Goal: Task Accomplishment & Management: Use online tool/utility

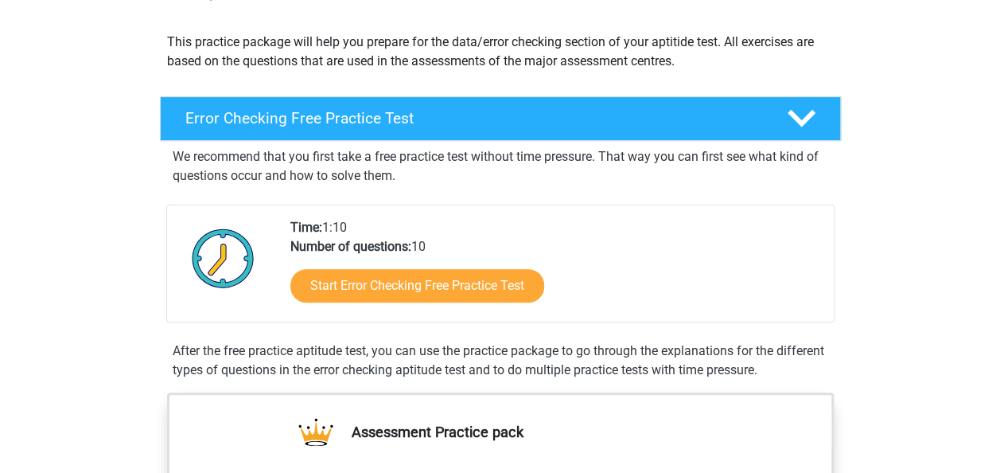
scroll to position [181, 0]
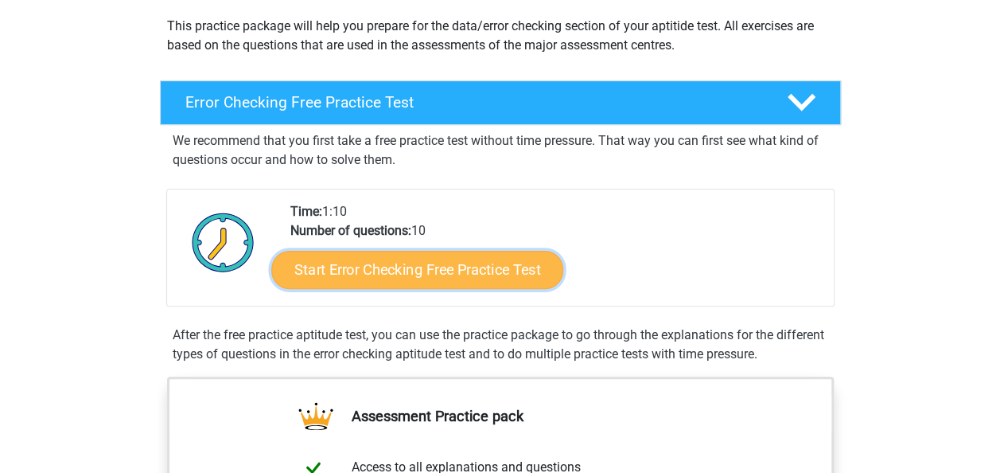
click at [337, 267] on link "Start Error Checking Free Practice Test" at bounding box center [417, 270] width 292 height 38
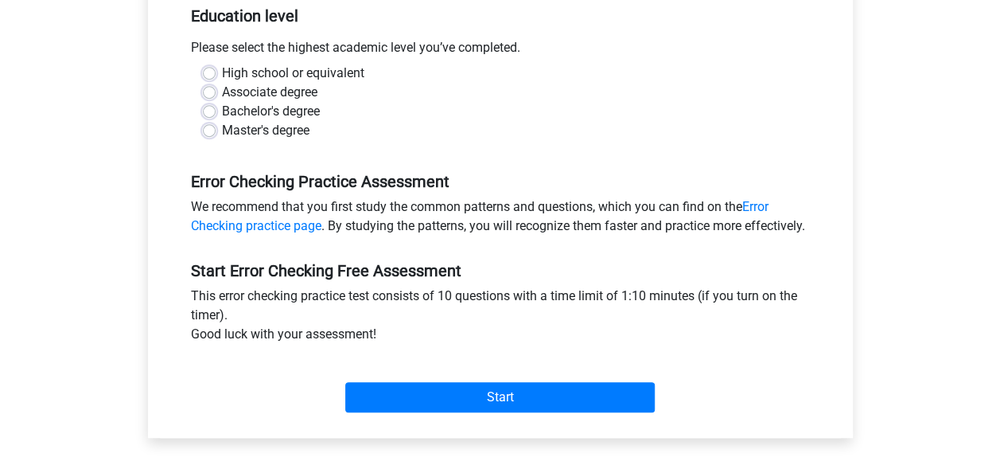
scroll to position [329, 0]
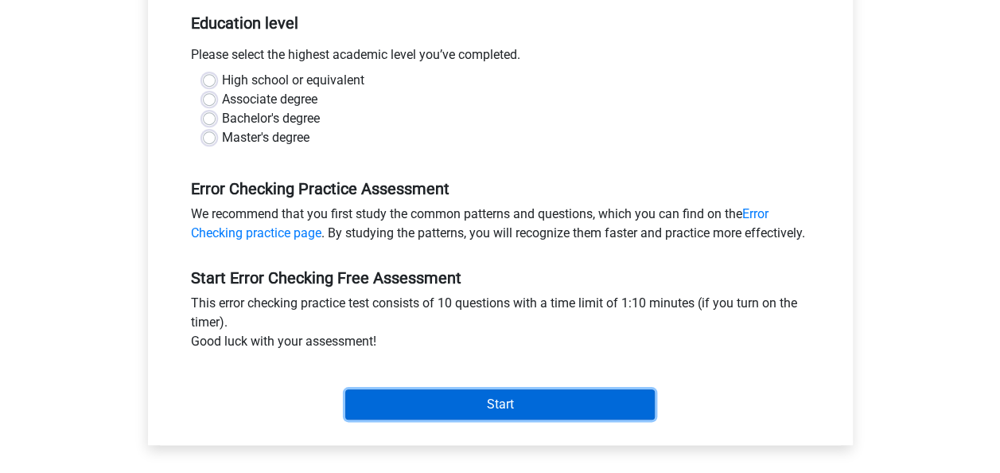
click at [350, 407] on input "Start" at bounding box center [499, 404] width 309 height 30
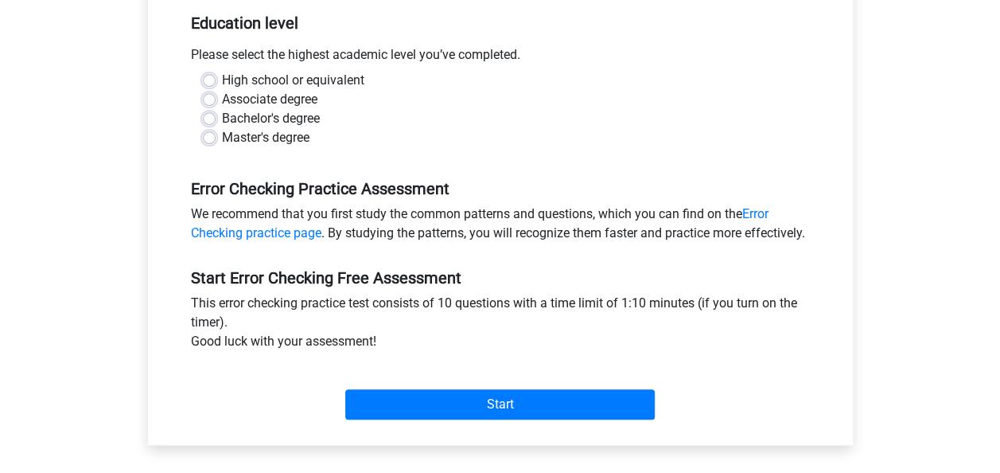
click at [222, 142] on label "Master's degree" at bounding box center [266, 137] width 88 height 19
click at [208, 142] on input "Master's degree" at bounding box center [209, 136] width 13 height 16
radio input "true"
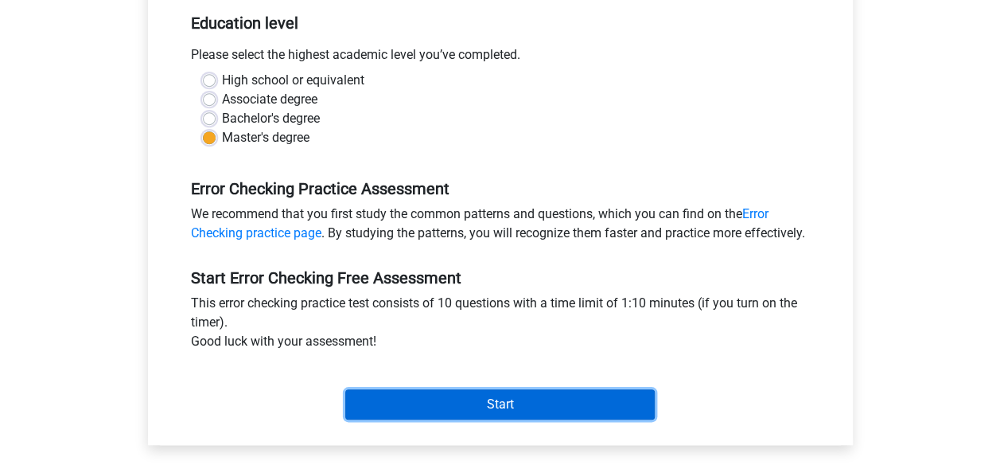
click at [386, 419] on input "Start" at bounding box center [499, 404] width 309 height 30
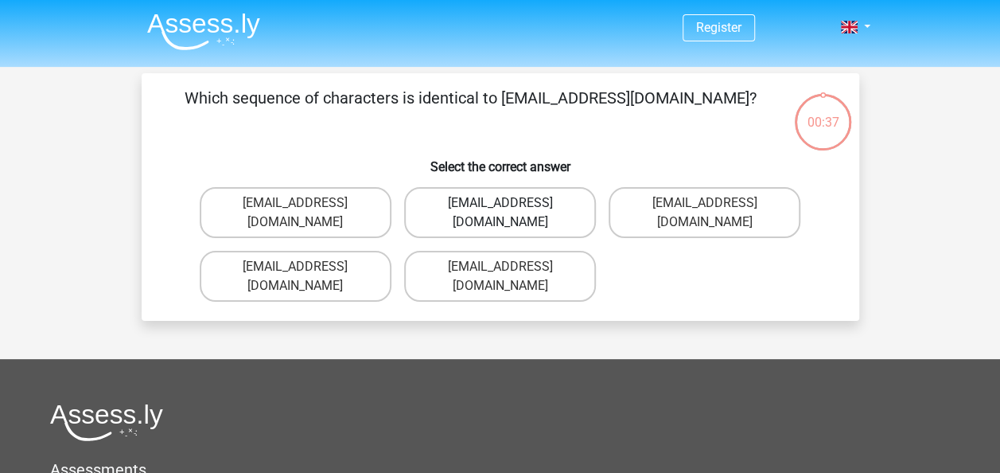
click at [482, 204] on label "Evie_Meade@jointmail.com.uk" at bounding box center [500, 212] width 192 height 51
click at [500, 204] on input "Evie_Meade@jointmail.com.uk" at bounding box center [505, 208] width 10 height 10
radio input "true"
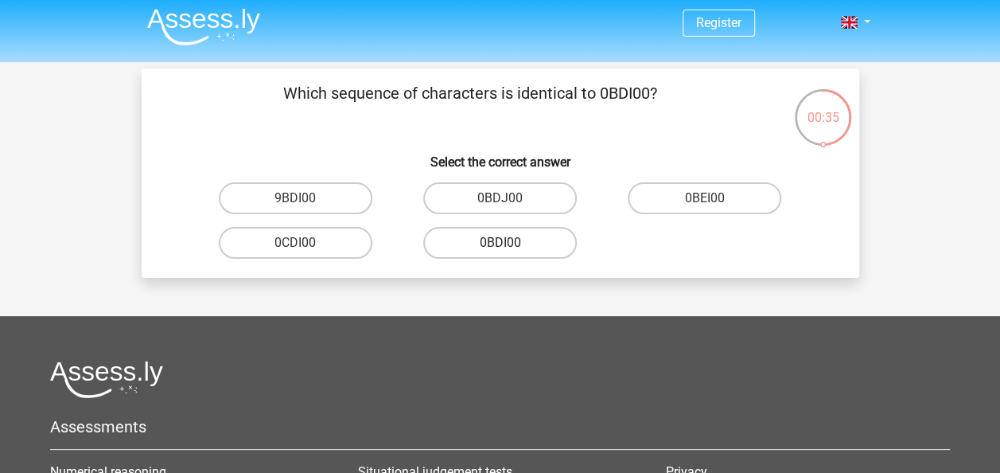
scroll to position [1, 0]
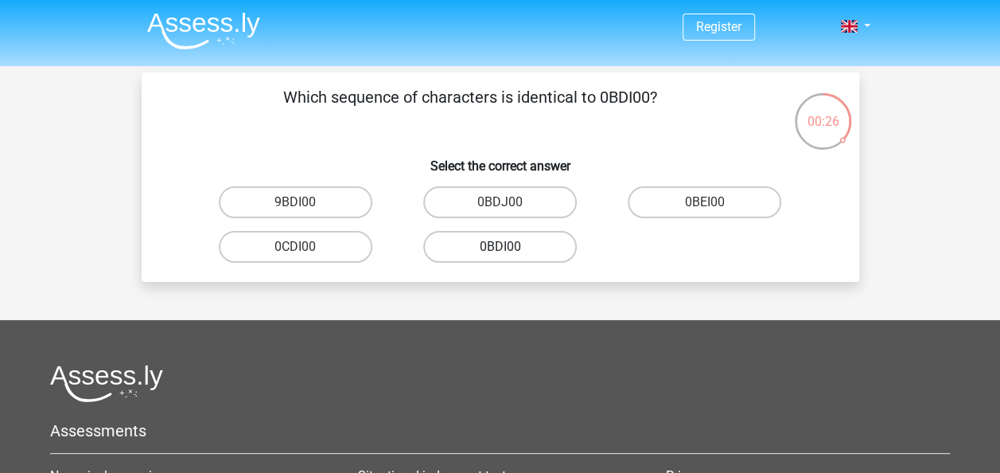
click at [498, 245] on label "0BDI00" at bounding box center [500, 247] width 154 height 32
click at [500, 247] on input "0BDI00" at bounding box center [505, 252] width 10 height 10
radio input "true"
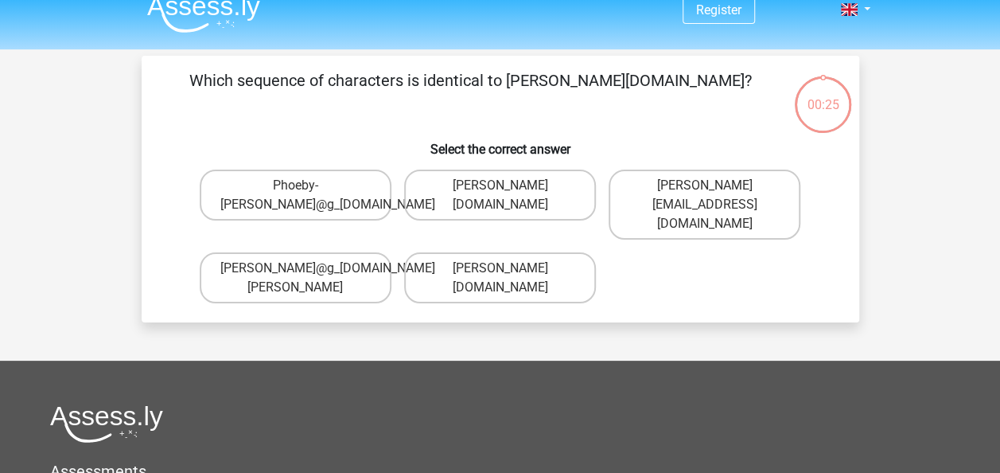
scroll to position [10, 0]
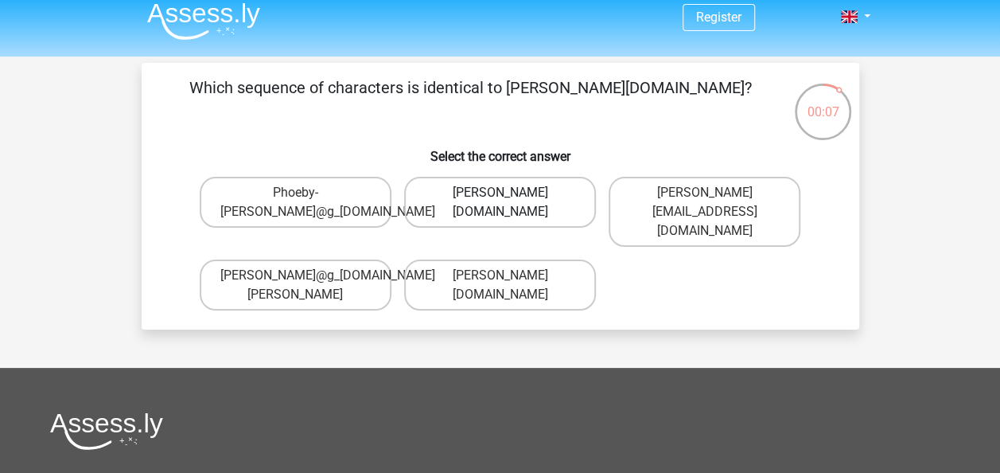
click at [483, 216] on label "Phoebe-Patterson@g_mail.gr" at bounding box center [500, 202] width 192 height 51
click at [500, 203] on input "Phoebe-Patterson@g_mail.gr" at bounding box center [505, 198] width 10 height 10
radio input "true"
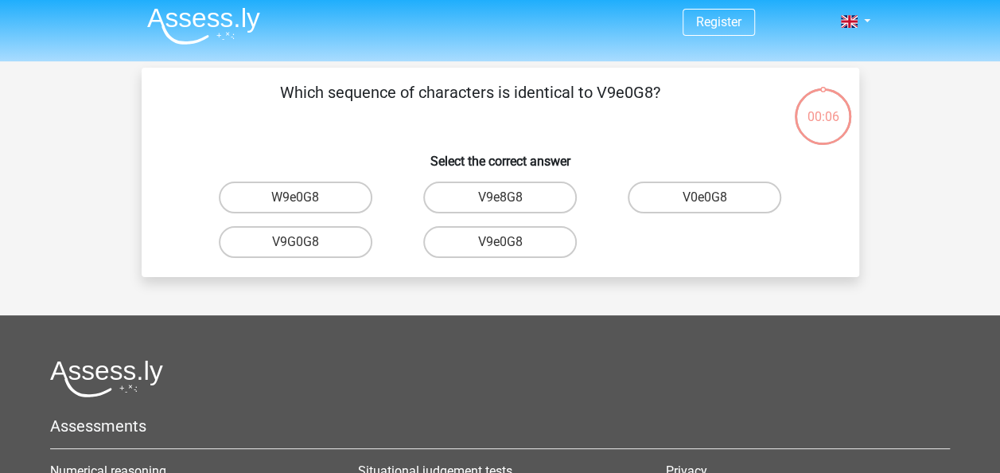
scroll to position [0, 0]
